Goal: Information Seeking & Learning: Learn about a topic

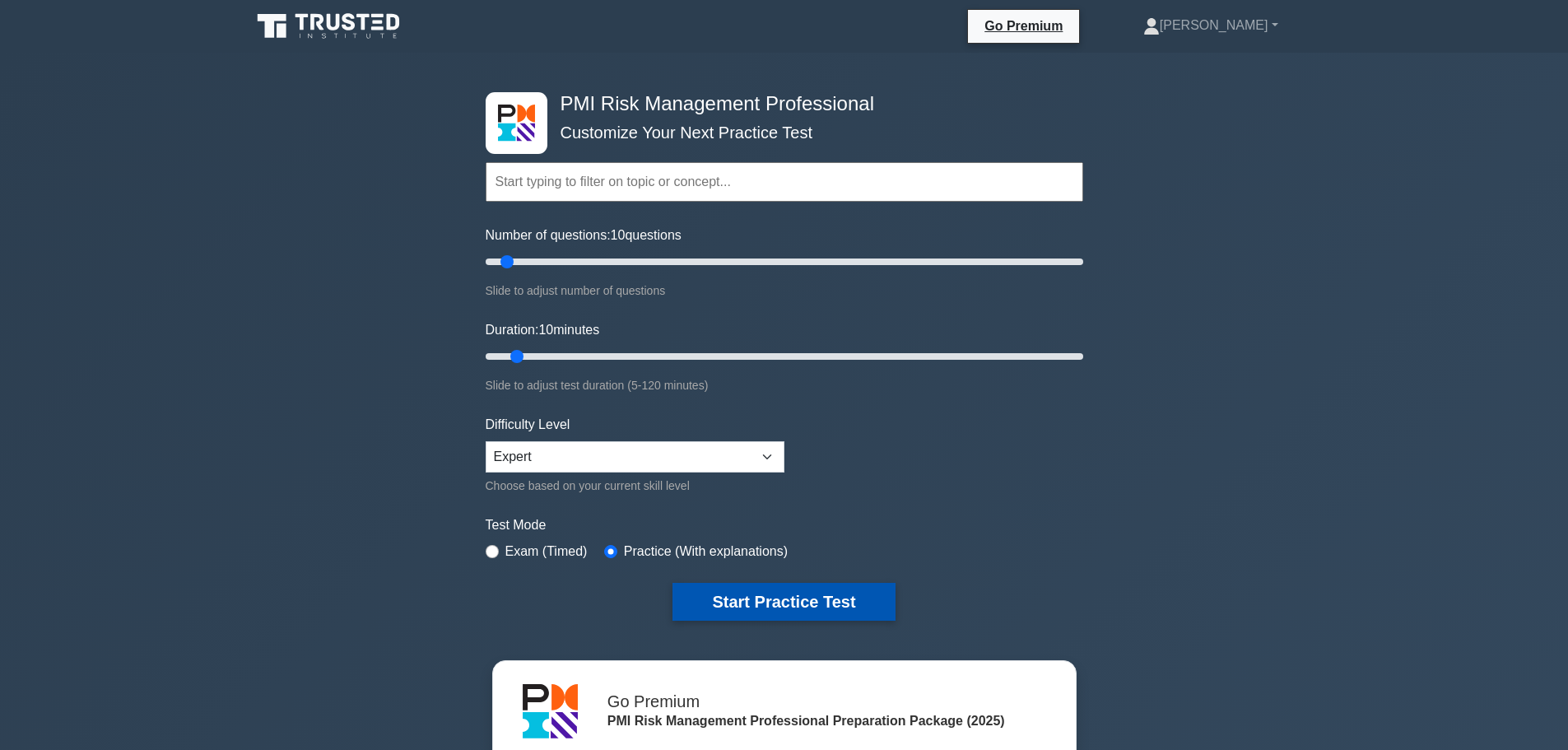
click at [759, 608] on button "Start Practice Test" at bounding box center [783, 602] width 222 height 38
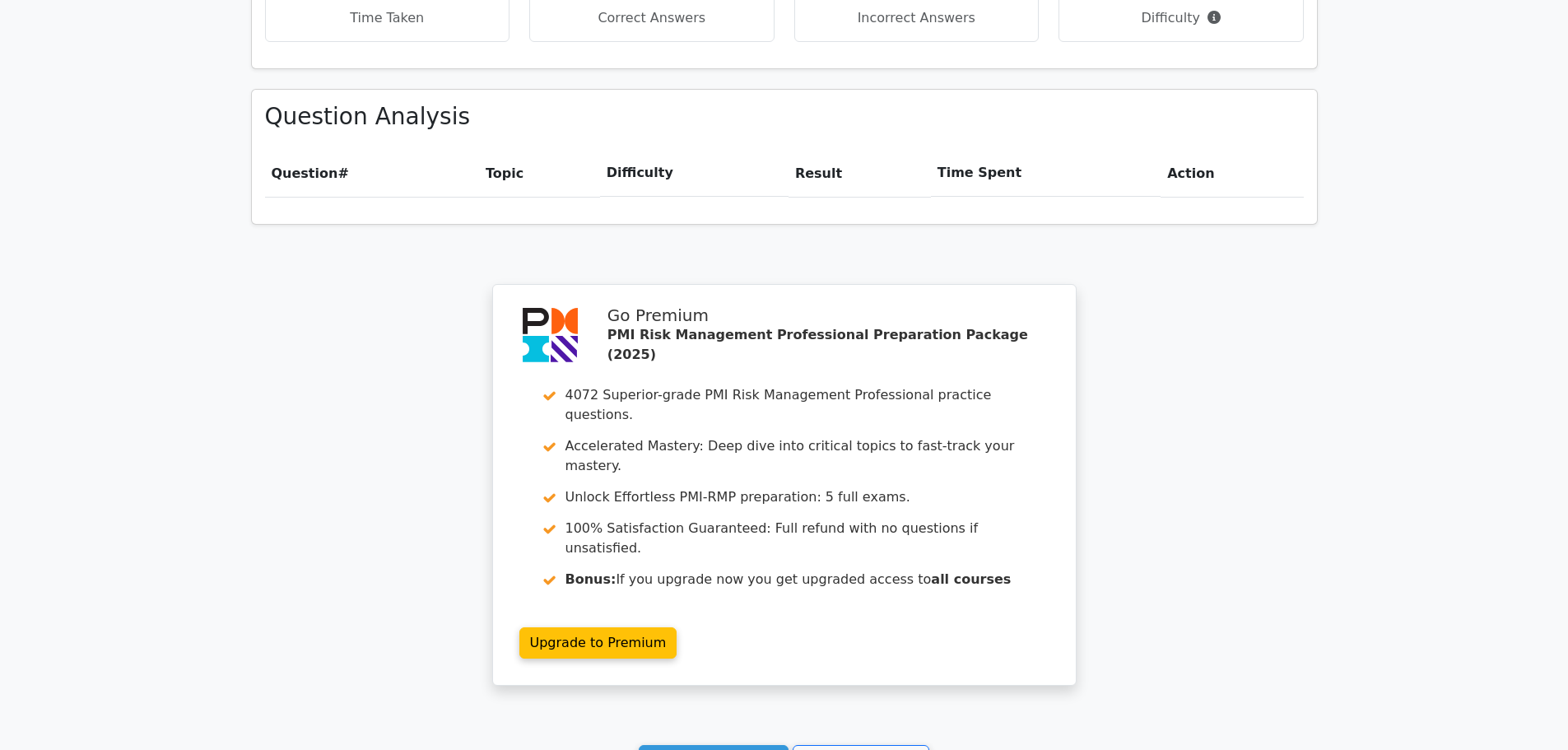
scroll to position [1211, 0]
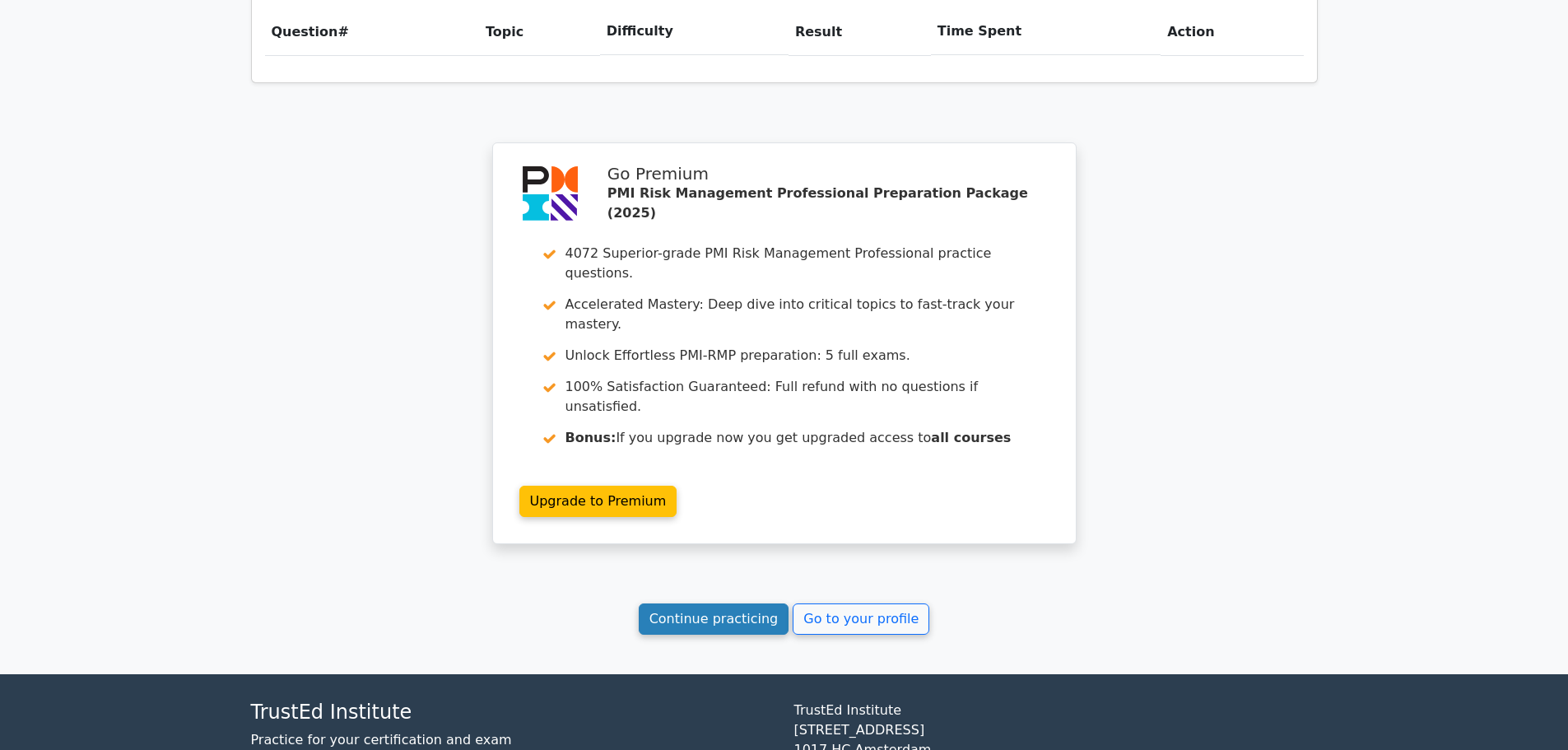
click at [743, 603] on link "Continue practicing" at bounding box center [714, 619] width 150 height 31
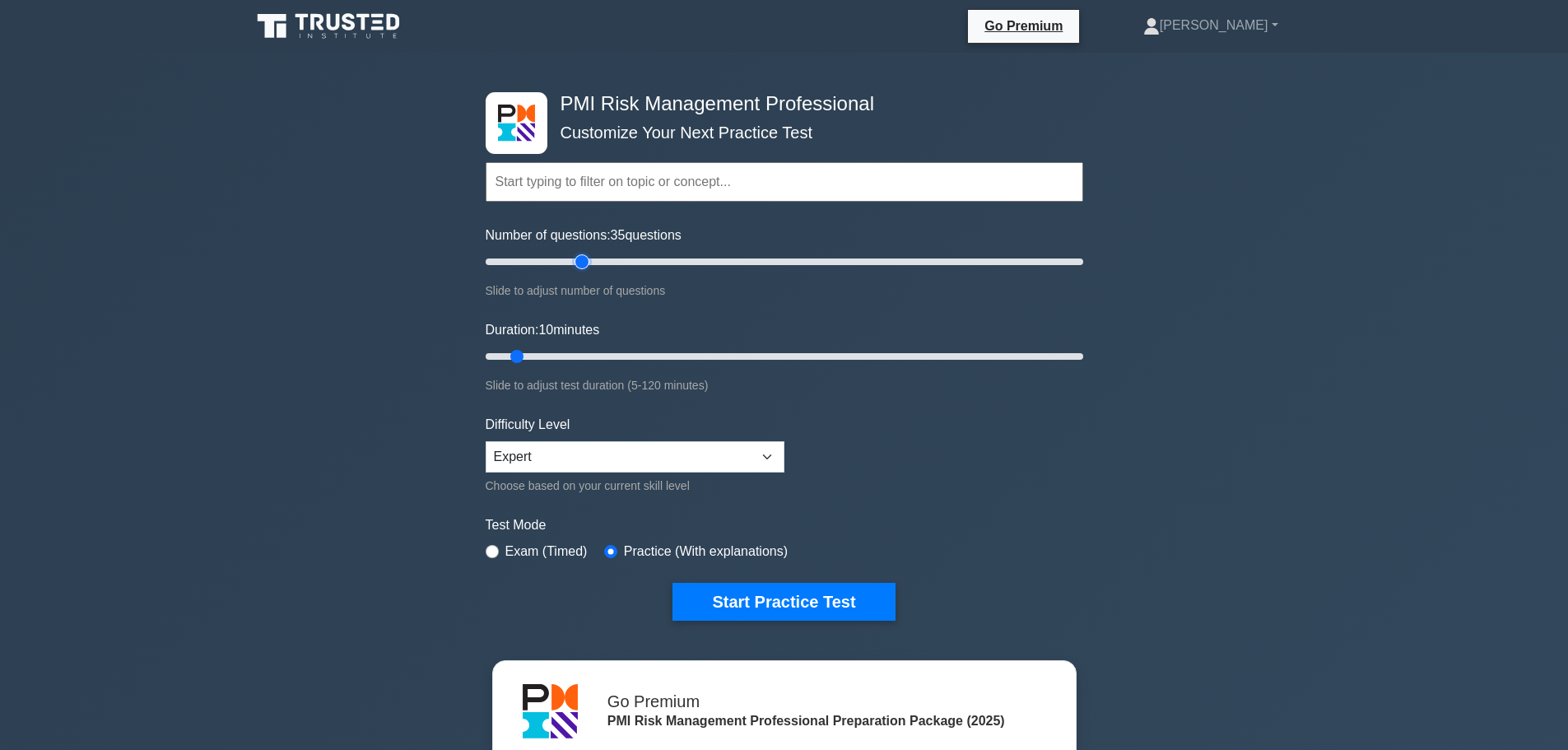
click at [574, 259] on input "Number of questions: 35 questions" at bounding box center [784, 262] width 597 height 20
click at [683, 262] on input "Number of questions: 35 questions" at bounding box center [784, 262] width 597 height 20
click at [875, 255] on input "Number of questions: 70 questions" at bounding box center [784, 262] width 597 height 20
click at [1057, 253] on input "Number of questions: 195 questions" at bounding box center [784, 262] width 597 height 20
drag, startPoint x: 1066, startPoint y: 261, endPoint x: 1105, endPoint y: 268, distance: 39.6
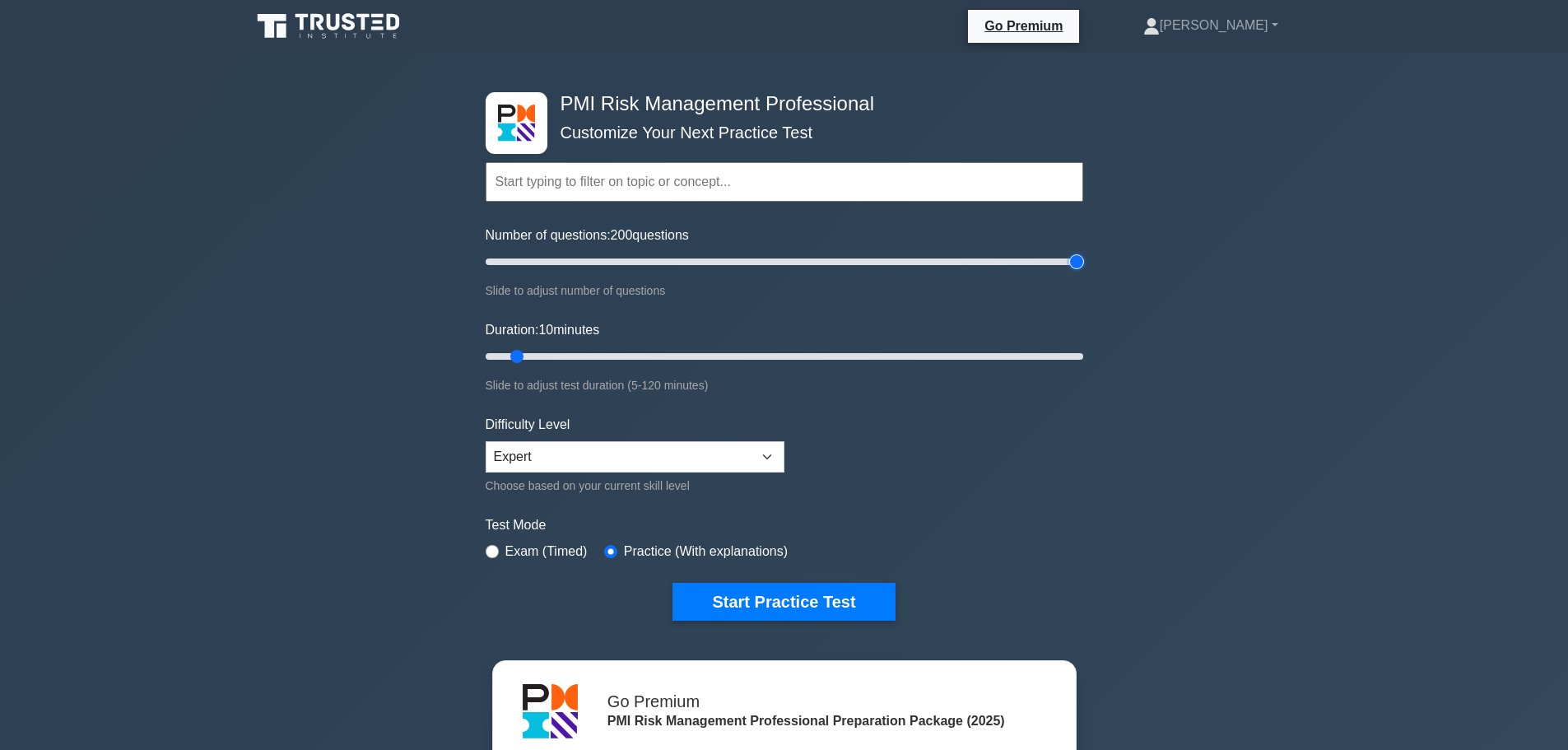
type input "200"
click at [1084, 268] on input "Number of questions: 200 questions" at bounding box center [784, 262] width 597 height 20
type input "90"
click at [915, 350] on input "Duration: 10 minutes" at bounding box center [784, 356] width 597 height 20
click at [790, 583] on button "Start Practice Test" at bounding box center [783, 602] width 222 height 38
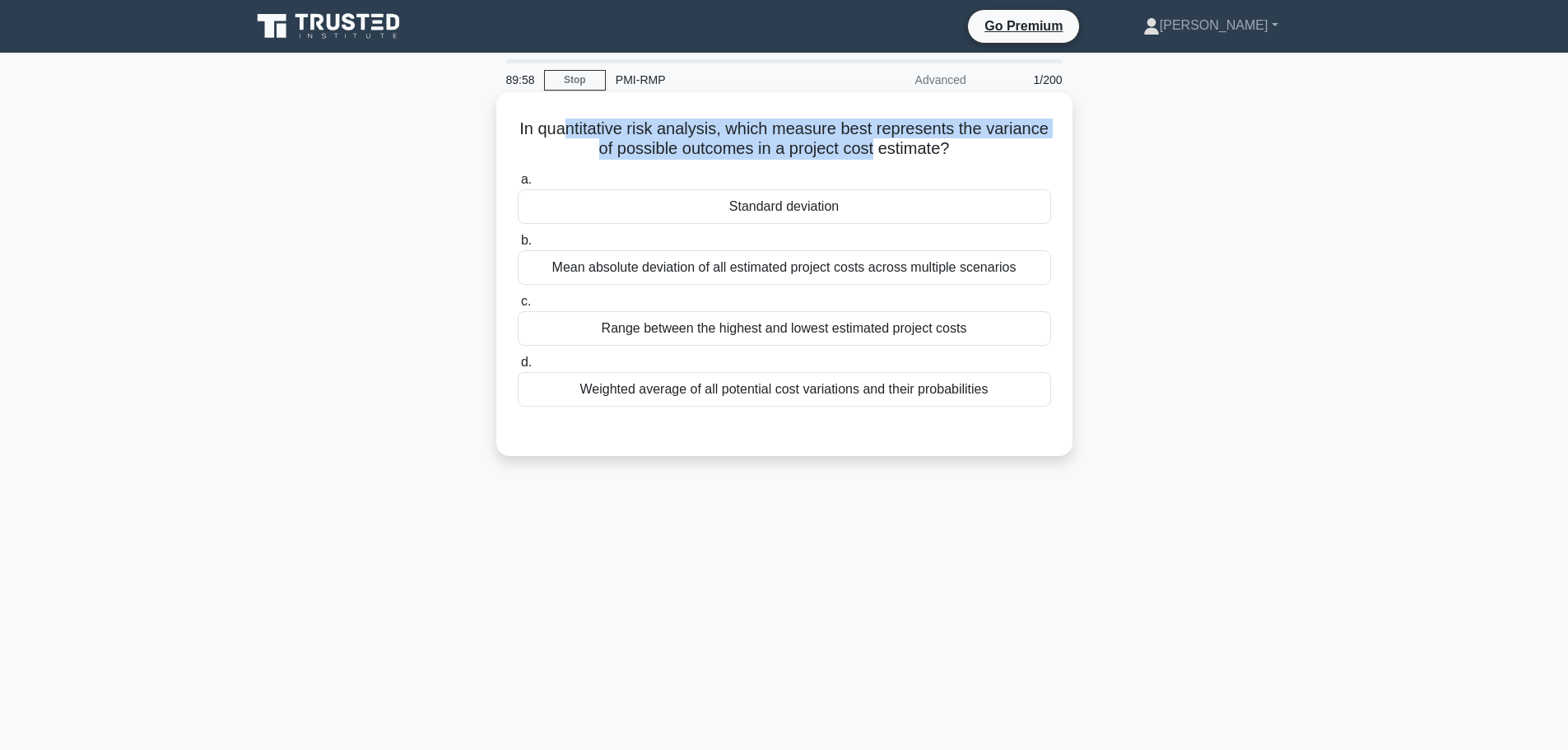
drag, startPoint x: 560, startPoint y: 137, endPoint x: 876, endPoint y: 142, distance: 316.0
click at [876, 142] on h5 "In quantitative risk analysis, which measure best represents the variance of po…" at bounding box center [785, 139] width 537 height 41
drag, startPoint x: 951, startPoint y: 153, endPoint x: 583, endPoint y: 138, distance: 368.3
click at [583, 138] on h5 "In quantitative risk analysis, which measure best represents the variance of po…" at bounding box center [785, 139] width 537 height 41
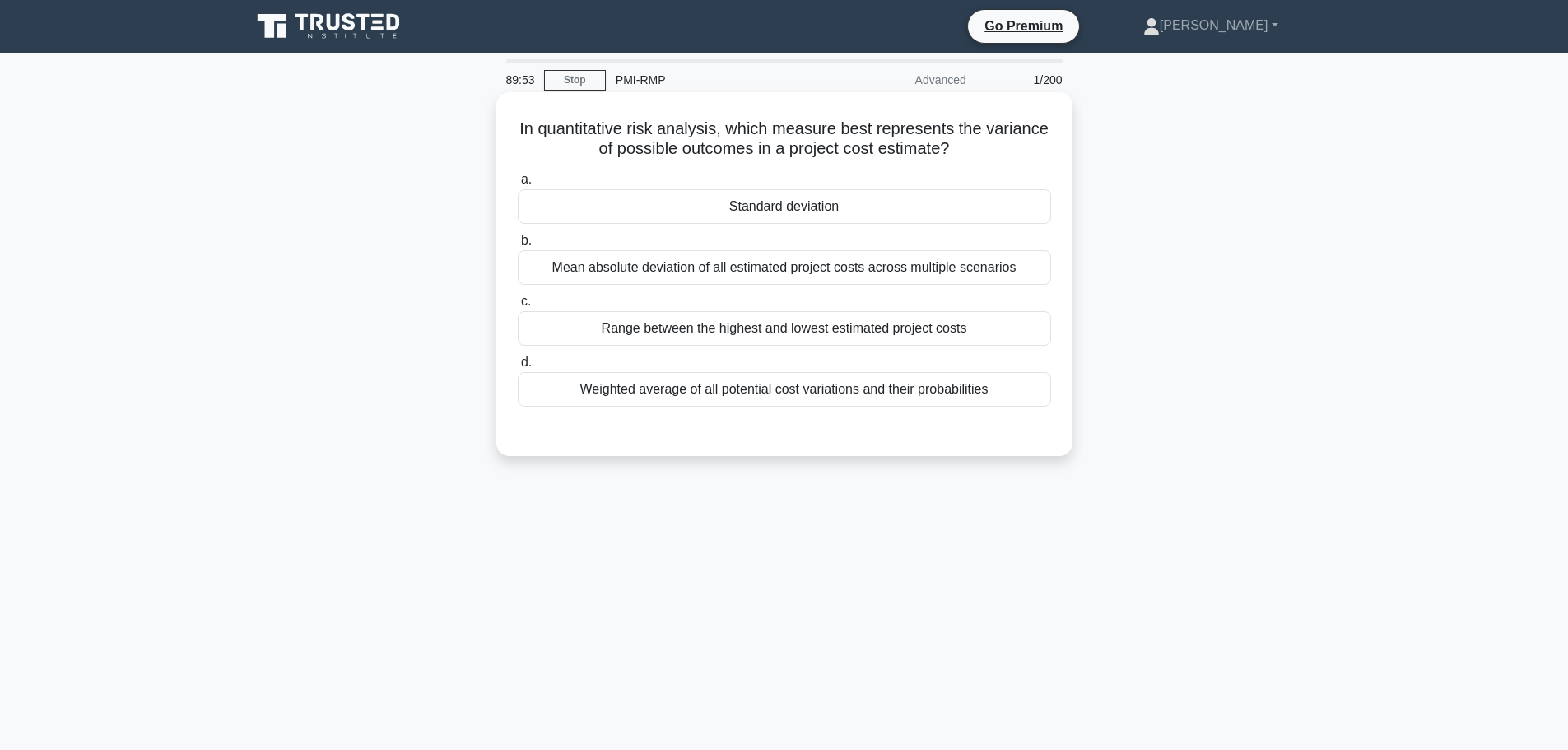
click at [723, 211] on div "Standard deviation" at bounding box center [785, 206] width 534 height 35
click at [518, 186] on input "a. Standard deviation" at bounding box center [518, 180] width 0 height 10
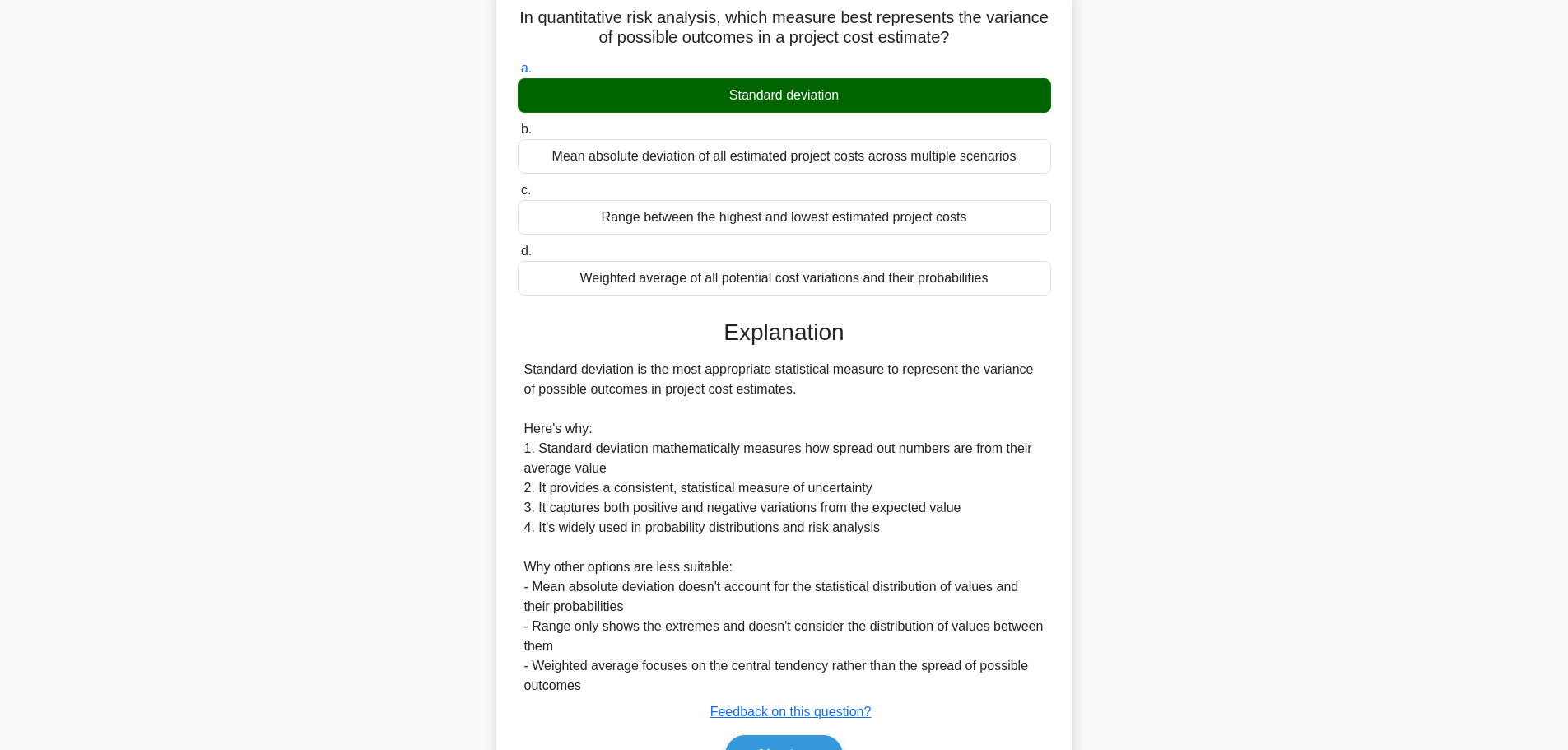
scroll to position [206, 0]
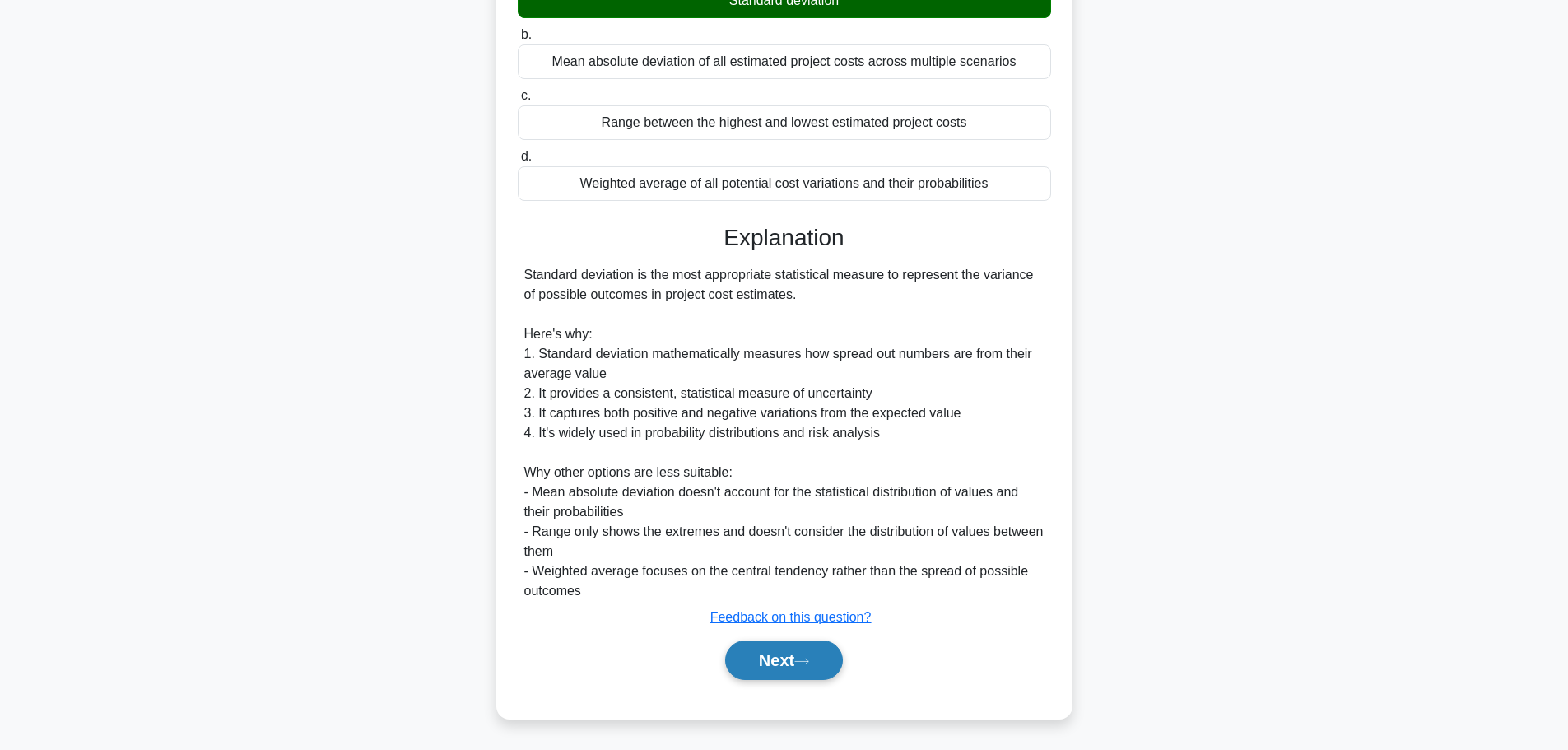
click at [772, 669] on button "Next" at bounding box center [784, 660] width 117 height 40
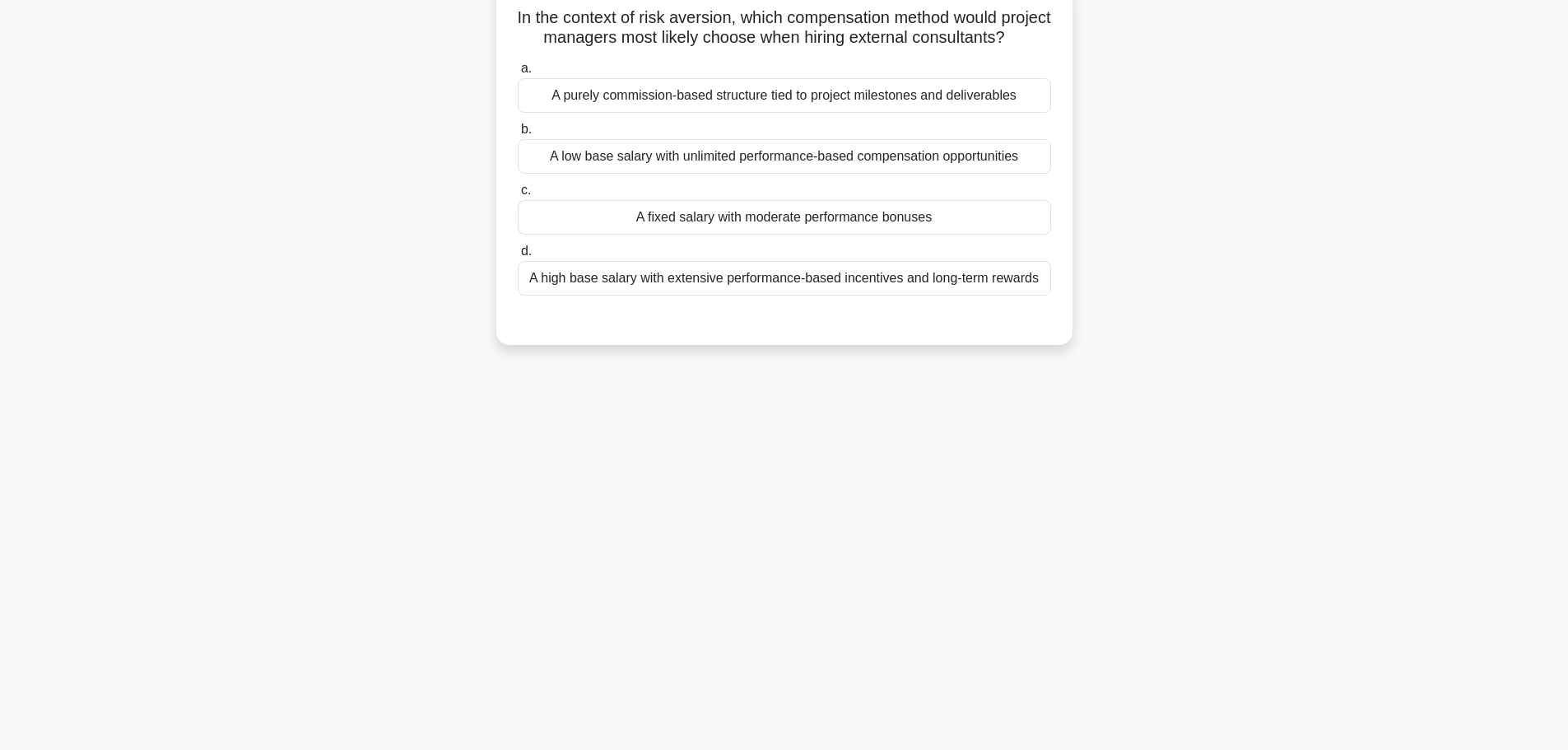
scroll to position [0, 0]
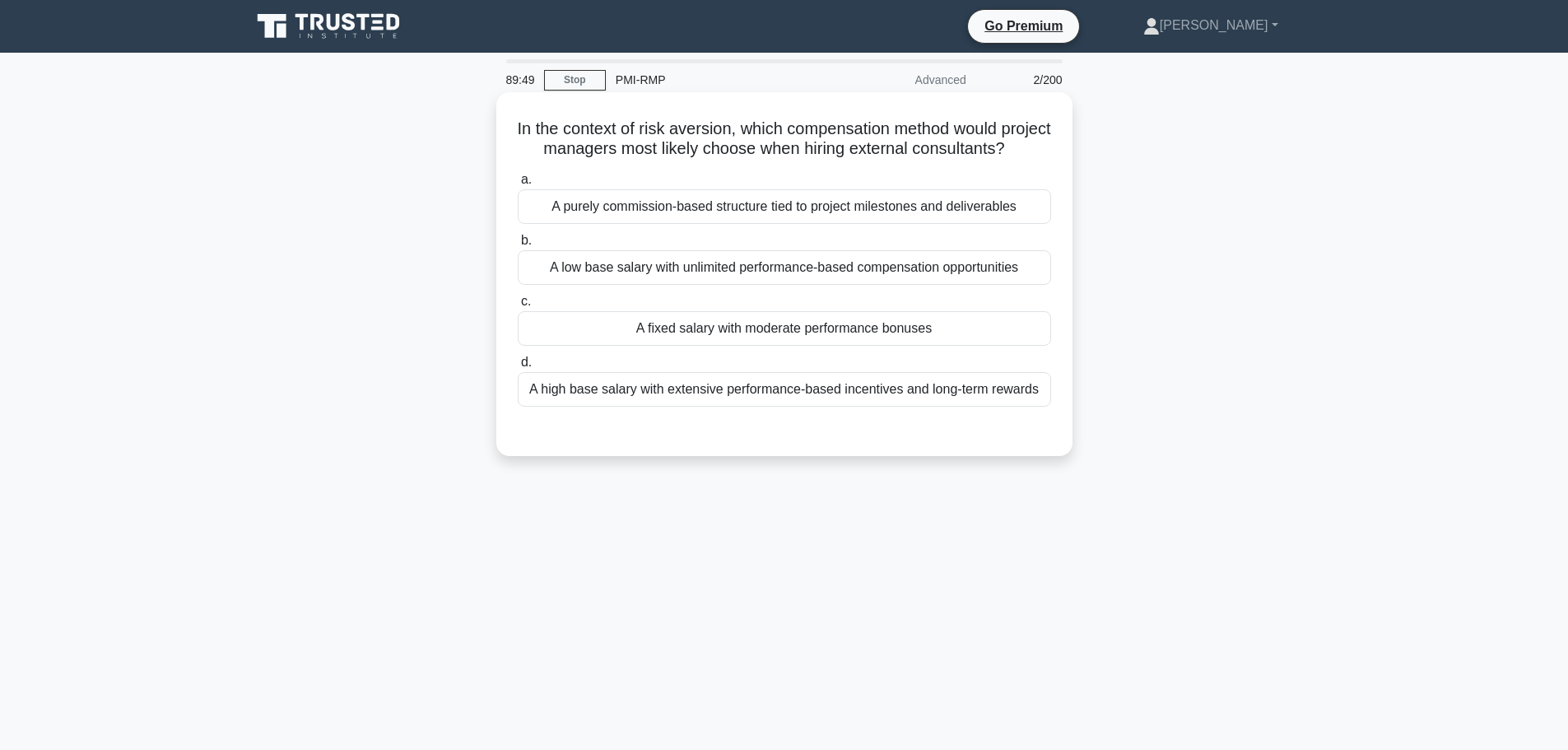
drag, startPoint x: 520, startPoint y: 119, endPoint x: 905, endPoint y: 161, distance: 387.3
click at [905, 160] on h5 "In the context of risk aversion, which compensation method would project manage…" at bounding box center [785, 139] width 537 height 41
